Goal: Information Seeking & Learning: Learn about a topic

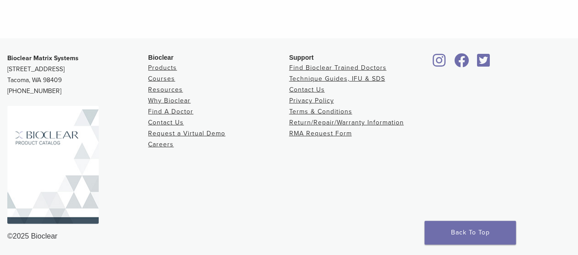
scroll to position [1132, 0]
click at [166, 102] on link "Why Bioclear" at bounding box center [169, 101] width 42 height 8
click at [167, 99] on link "Why Bioclear" at bounding box center [169, 101] width 42 height 8
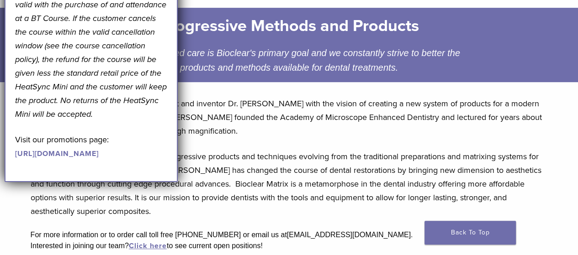
scroll to position [140, 0]
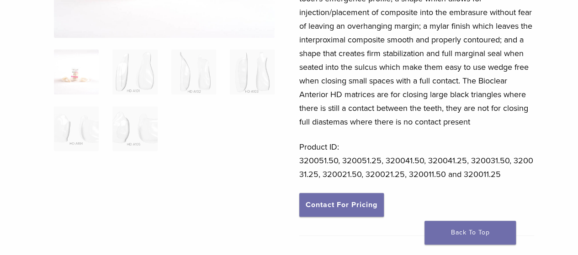
scroll to position [210, 0]
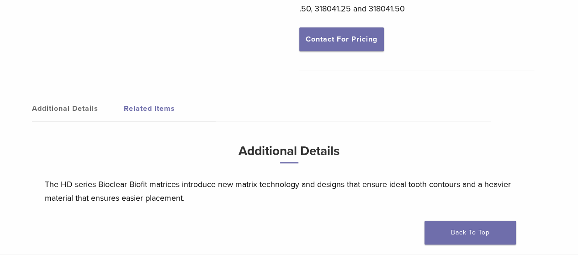
scroll to position [320, 0]
